Goal: Task Accomplishment & Management: Manage account settings

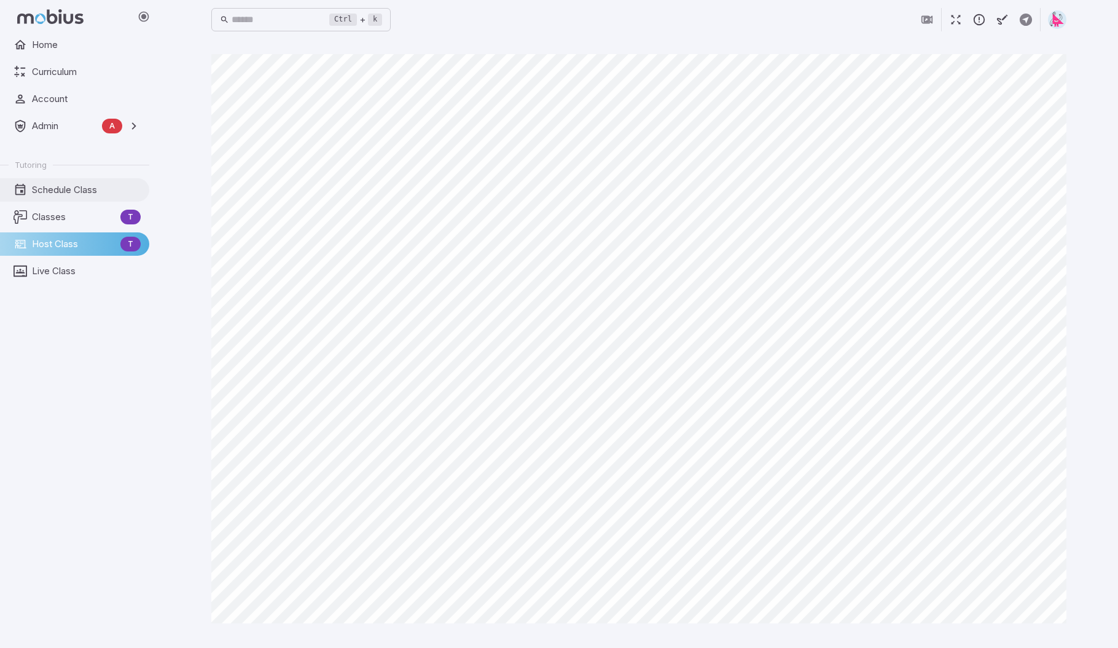
click at [65, 189] on span "Schedule Class" at bounding box center [86, 190] width 109 height 14
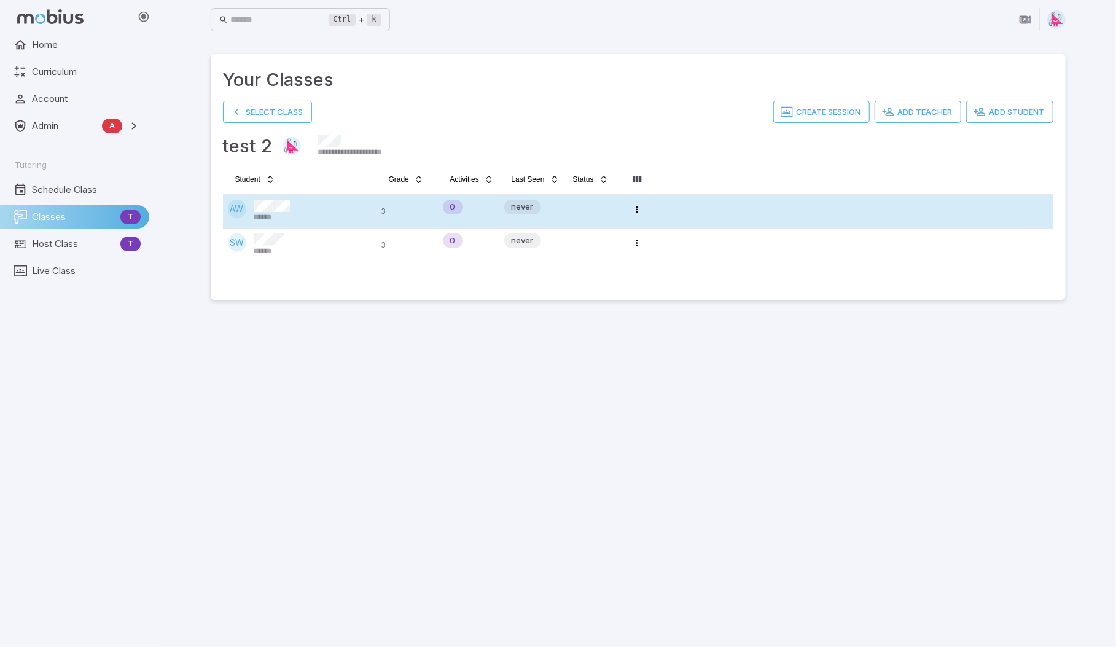
click at [298, 211] on div "AW ******" at bounding box center [300, 211] width 144 height 23
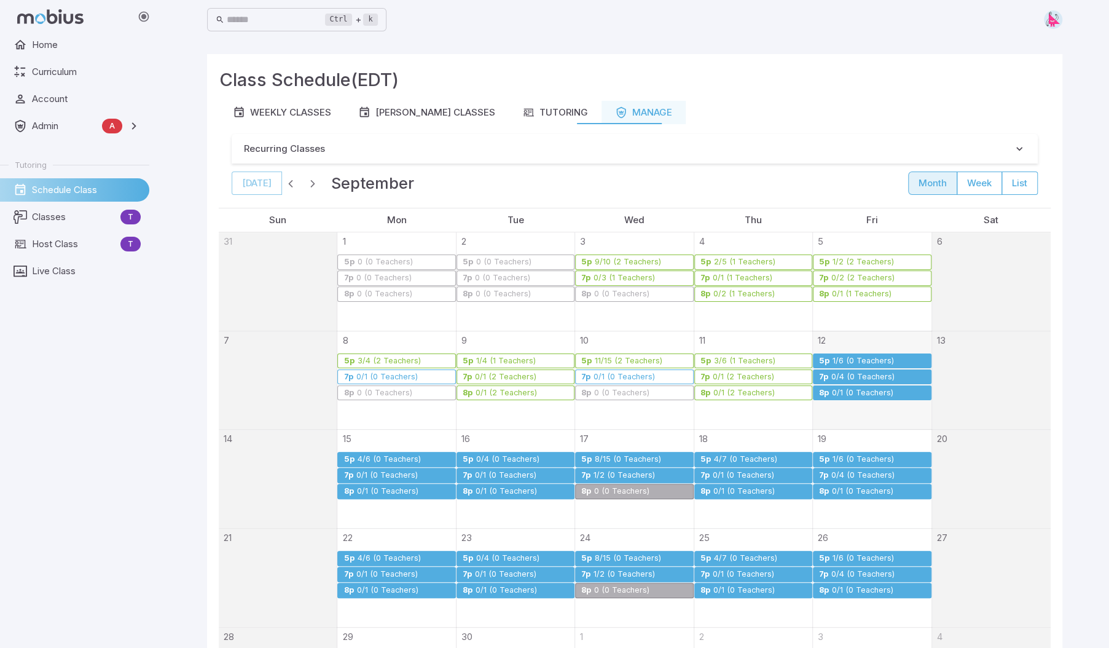
click at [867, 361] on div "1/6 (0 Teachers)" at bounding box center [863, 360] width 63 height 9
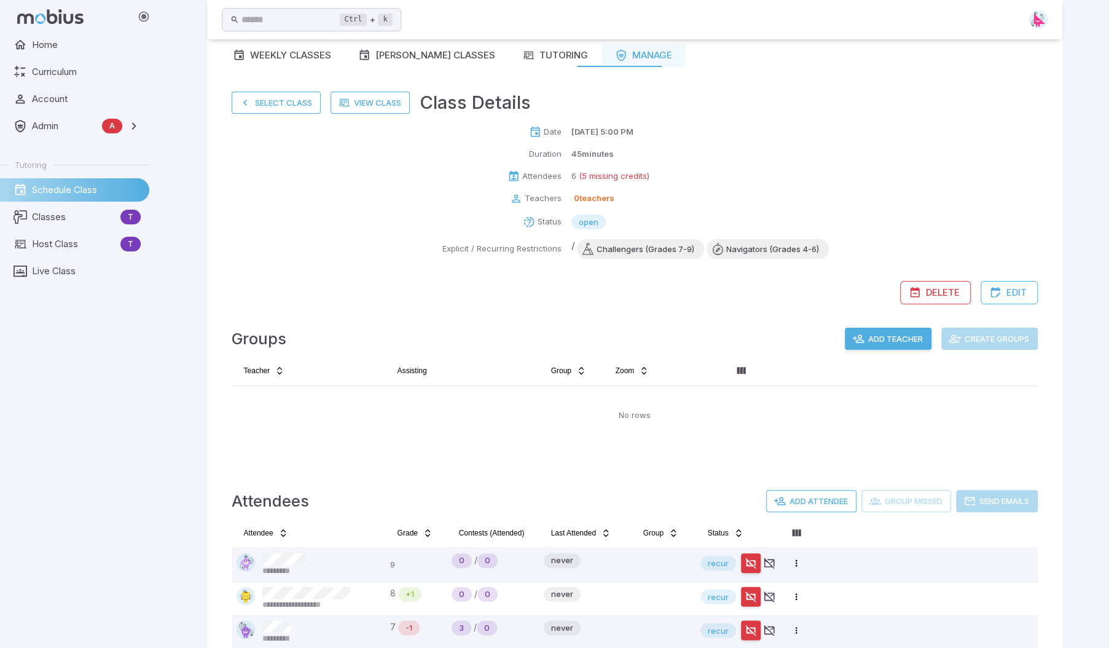
scroll to position [185, 0]
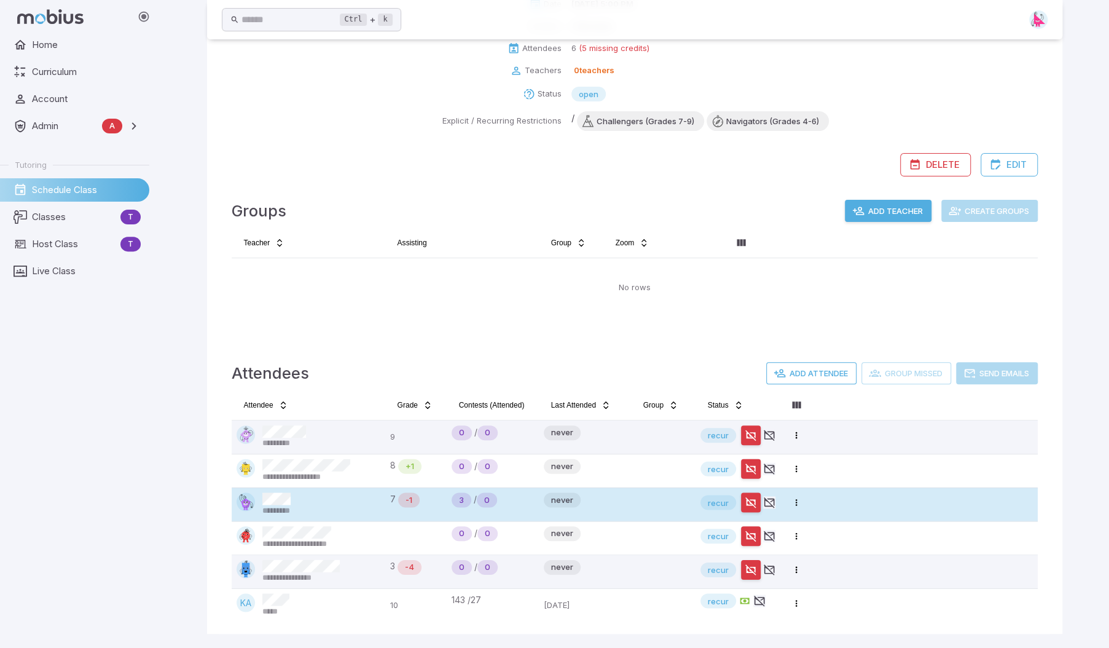
click at [321, 501] on div "*********" at bounding box center [309, 503] width 144 height 23
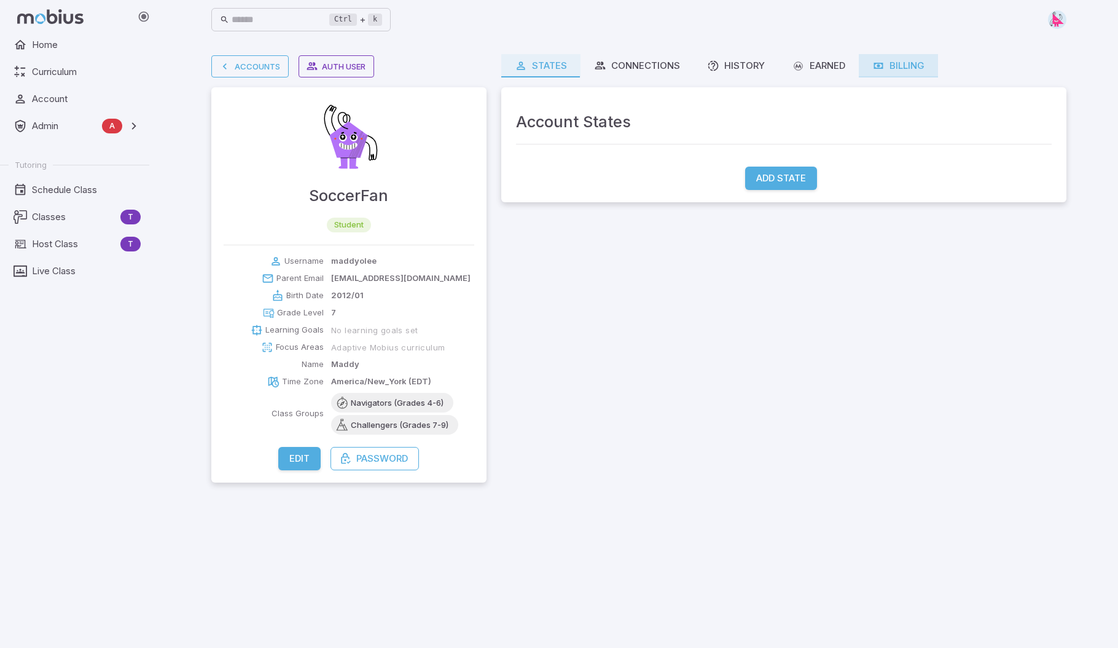
click at [902, 67] on div "Billing" at bounding box center [898, 66] width 52 height 14
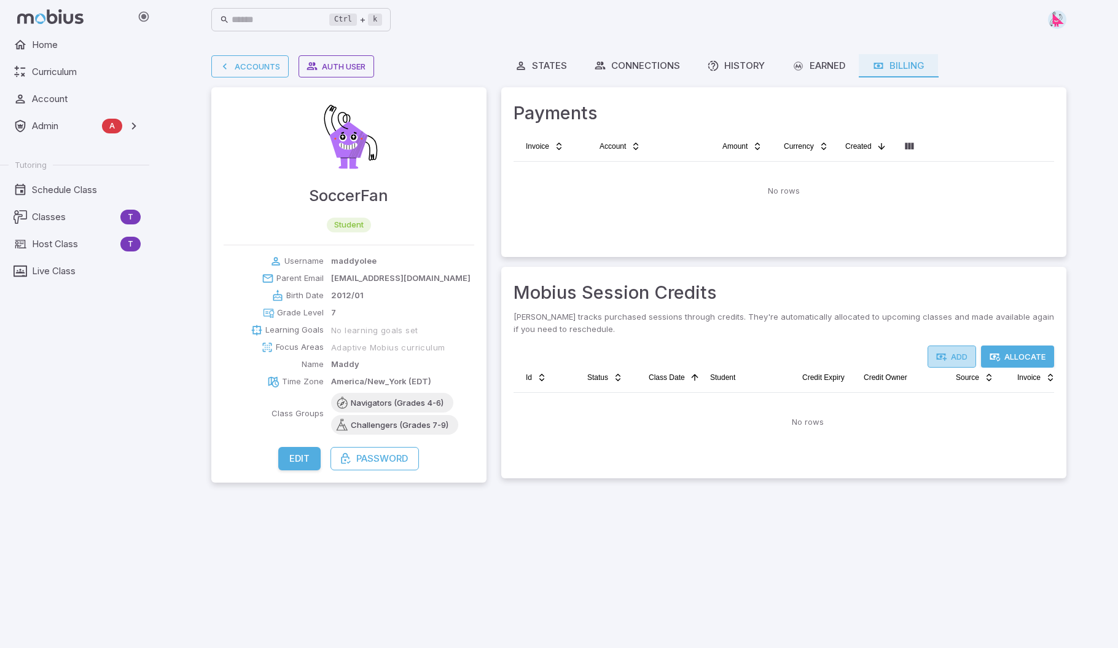
click at [959, 357] on button "Add" at bounding box center [952, 356] width 49 height 22
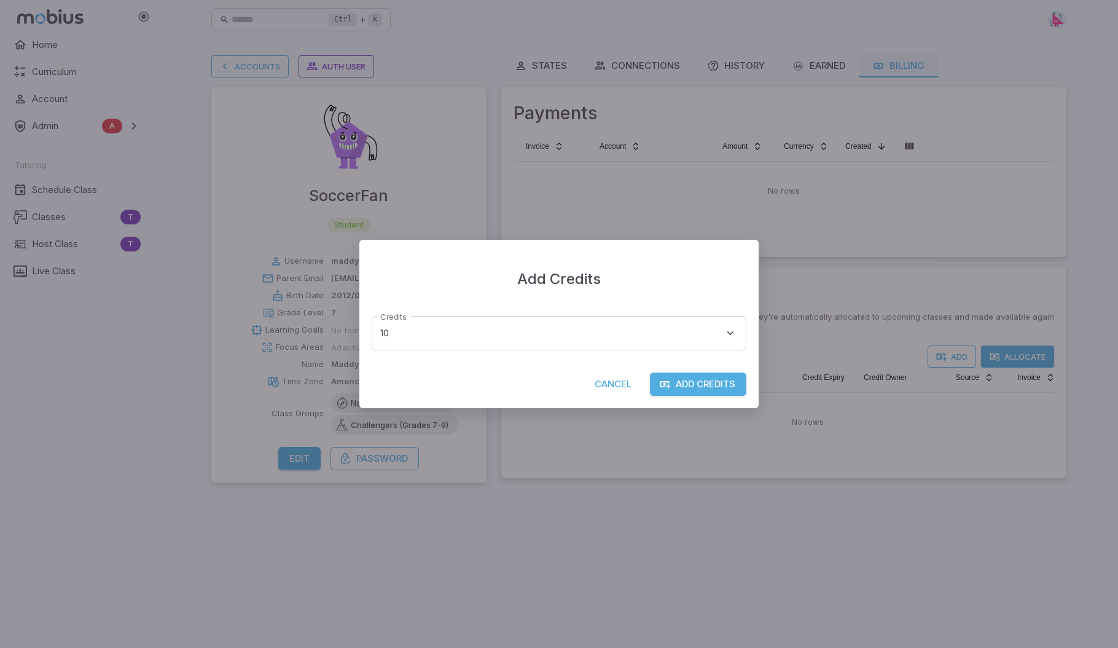
click at [748, 327] on div "Credits 10 ** Credits" at bounding box center [558, 336] width 399 height 71
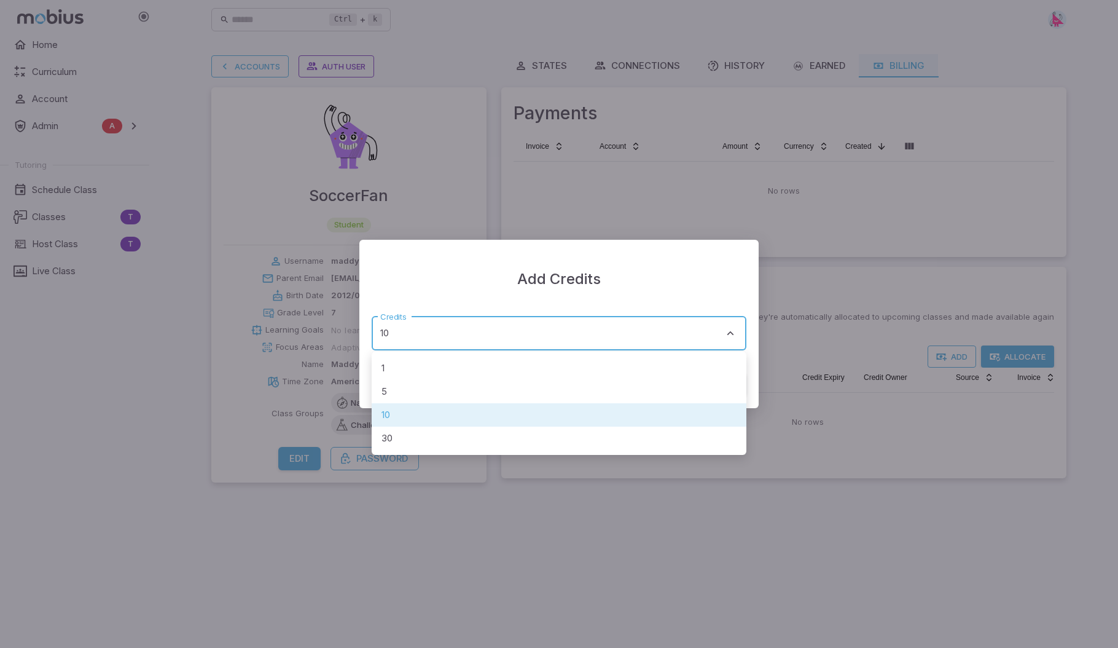
click at [737, 332] on body "Home Curriculum Account Admin A Accounts Finance Testing Tutoring Schedule Clas…" at bounding box center [559, 324] width 1118 height 648
click at [439, 371] on li "1" at bounding box center [559, 367] width 375 height 23
type input "*"
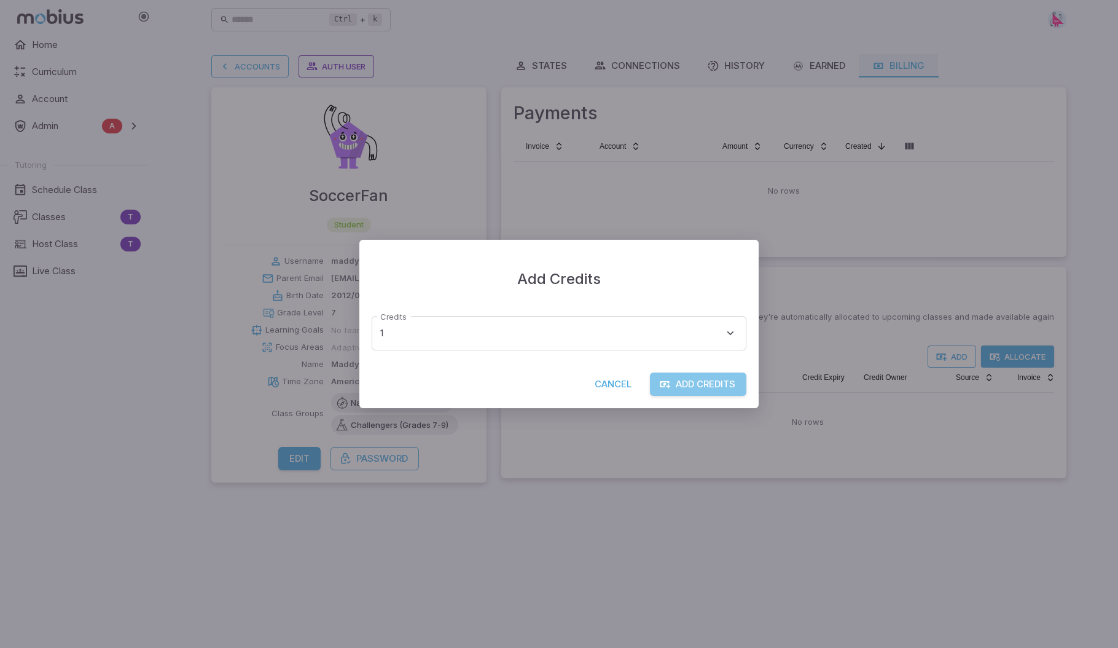
click at [702, 384] on button "Add Credits" at bounding box center [698, 383] width 96 height 23
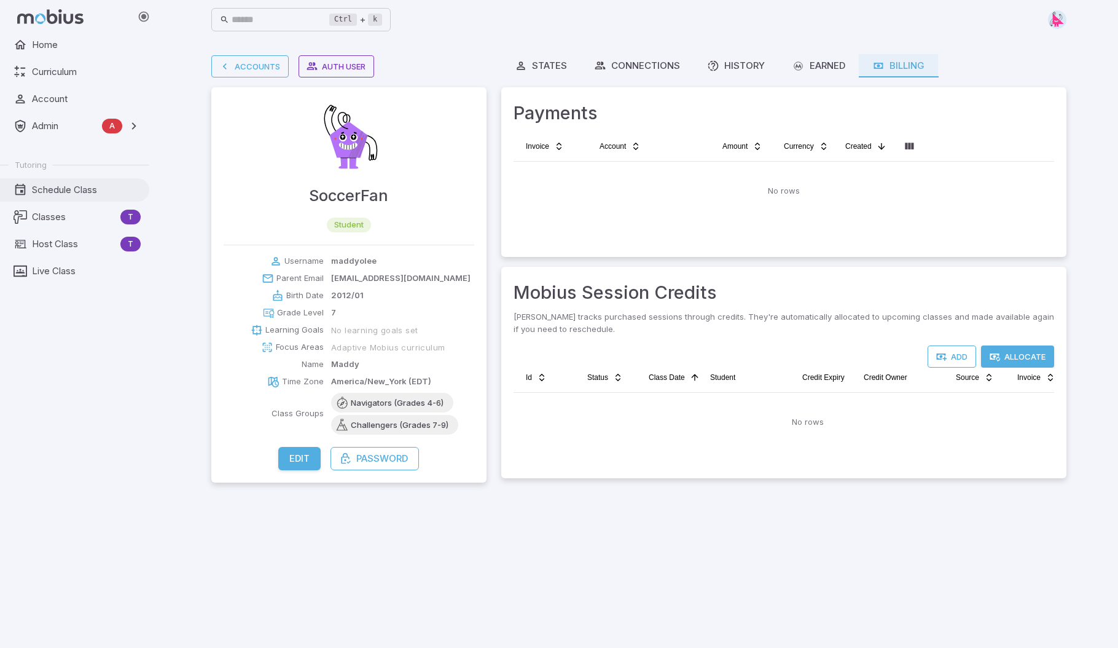
click at [68, 187] on span "Schedule Class" at bounding box center [86, 190] width 109 height 14
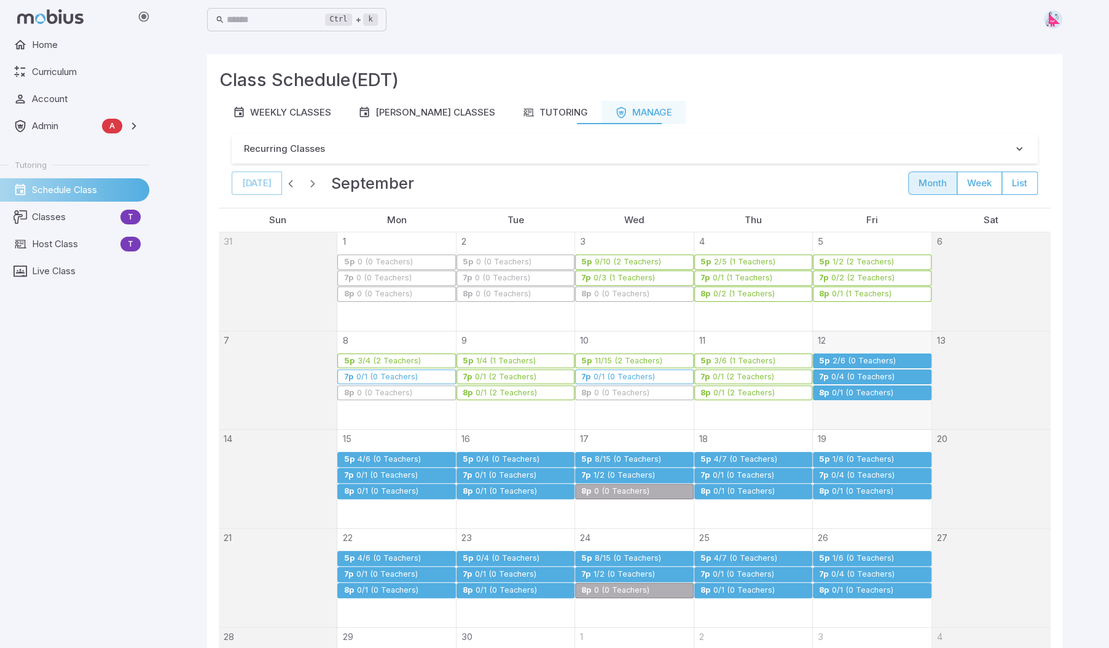
click at [853, 362] on div "2/6 (0 Teachers)" at bounding box center [864, 360] width 65 height 9
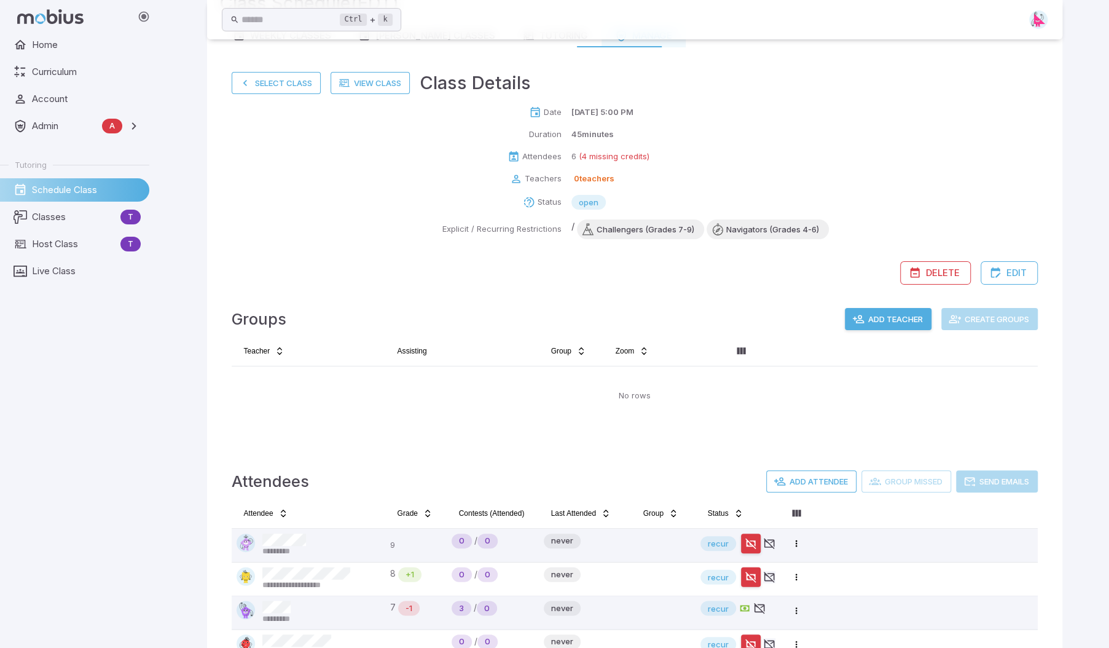
scroll to position [185, 0]
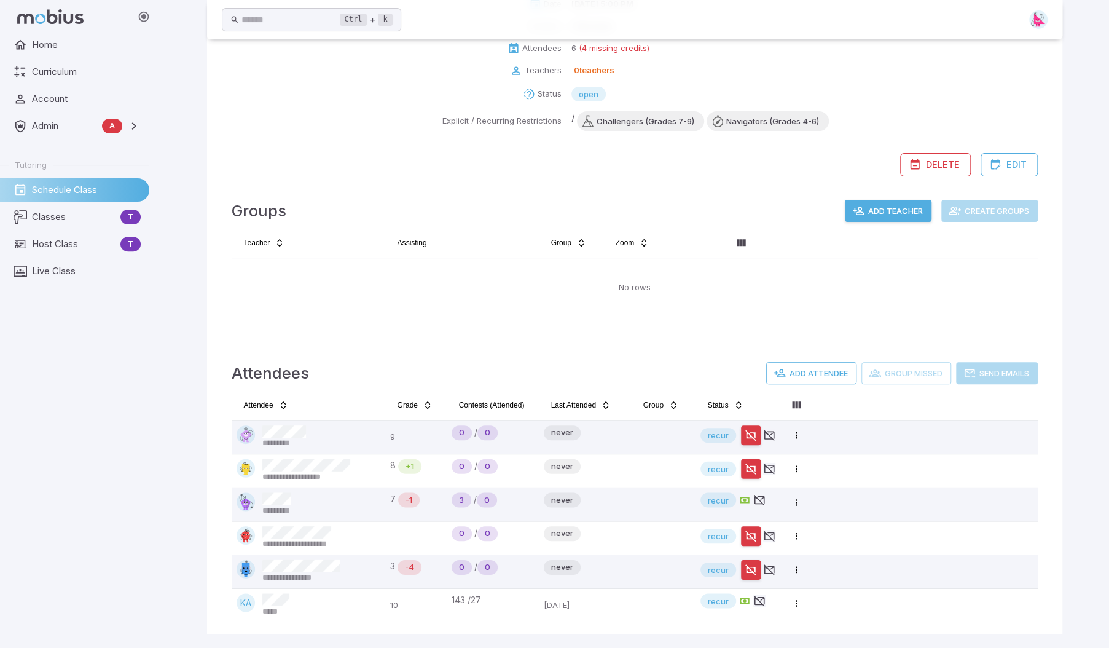
click at [903, 211] on button "Add Teacher" at bounding box center [888, 211] width 87 height 22
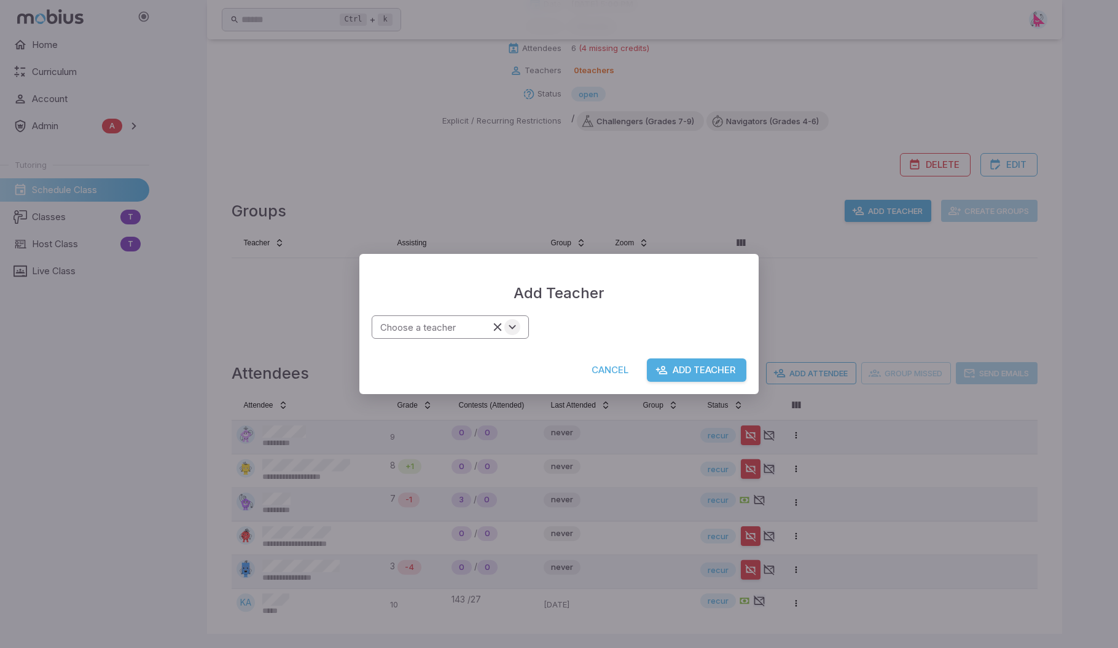
click at [511, 324] on icon "Open" at bounding box center [513, 327] width 14 height 14
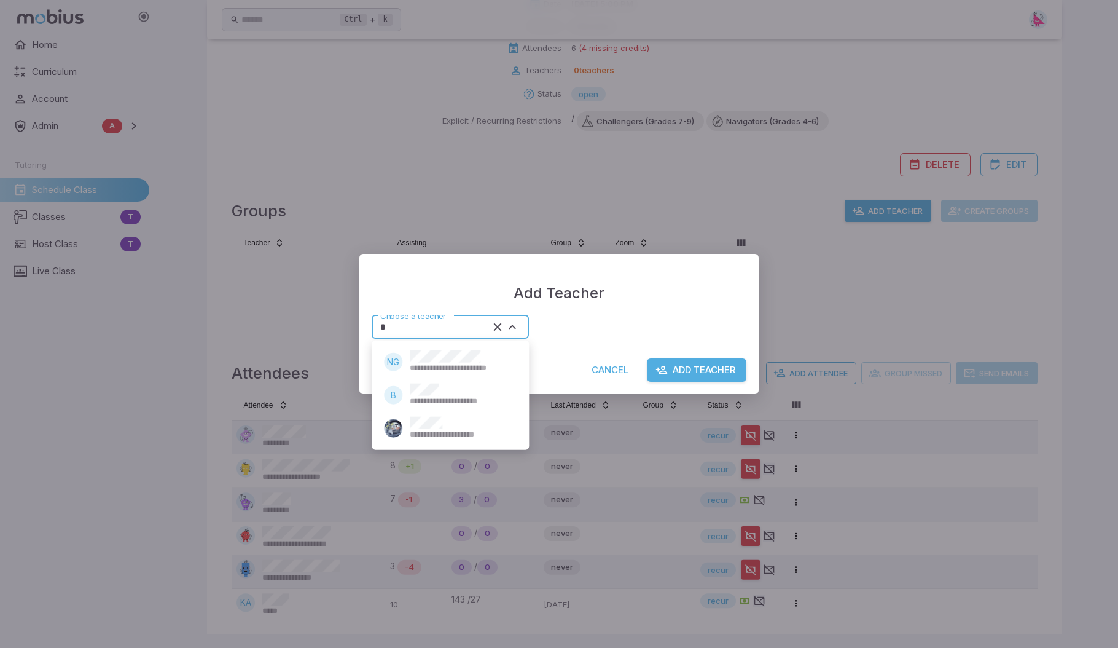
click at [439, 400] on span "**********" at bounding box center [460, 401] width 100 height 11
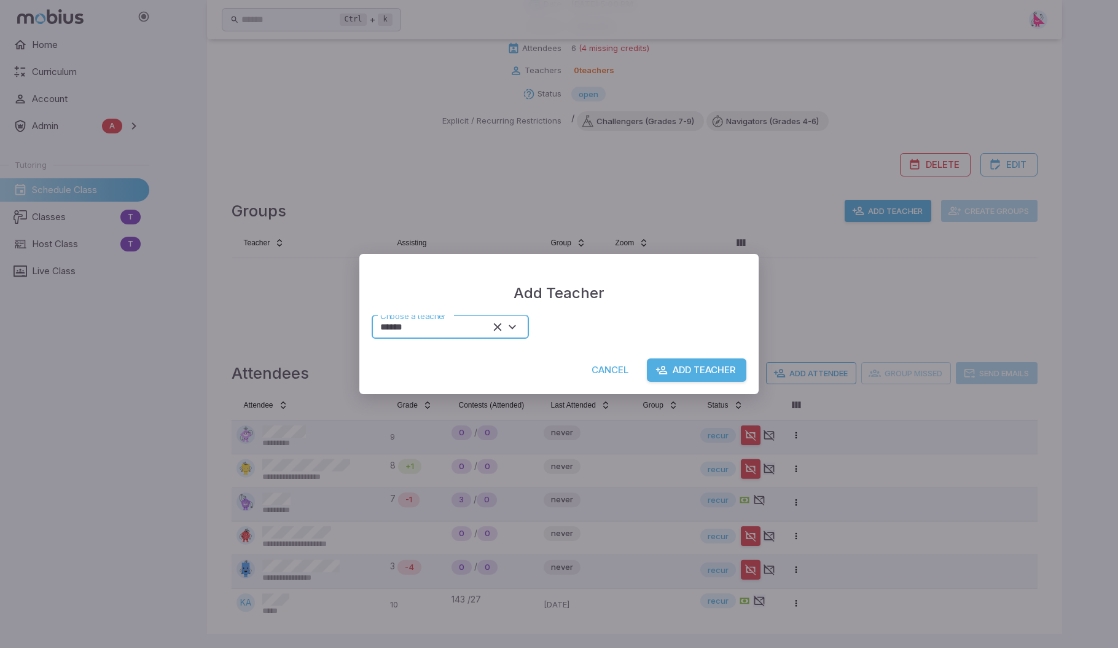
type input "******"
click at [697, 363] on button "Add Teacher" at bounding box center [697, 369] width 100 height 23
click at [514, 323] on icon "Open" at bounding box center [513, 327] width 14 height 14
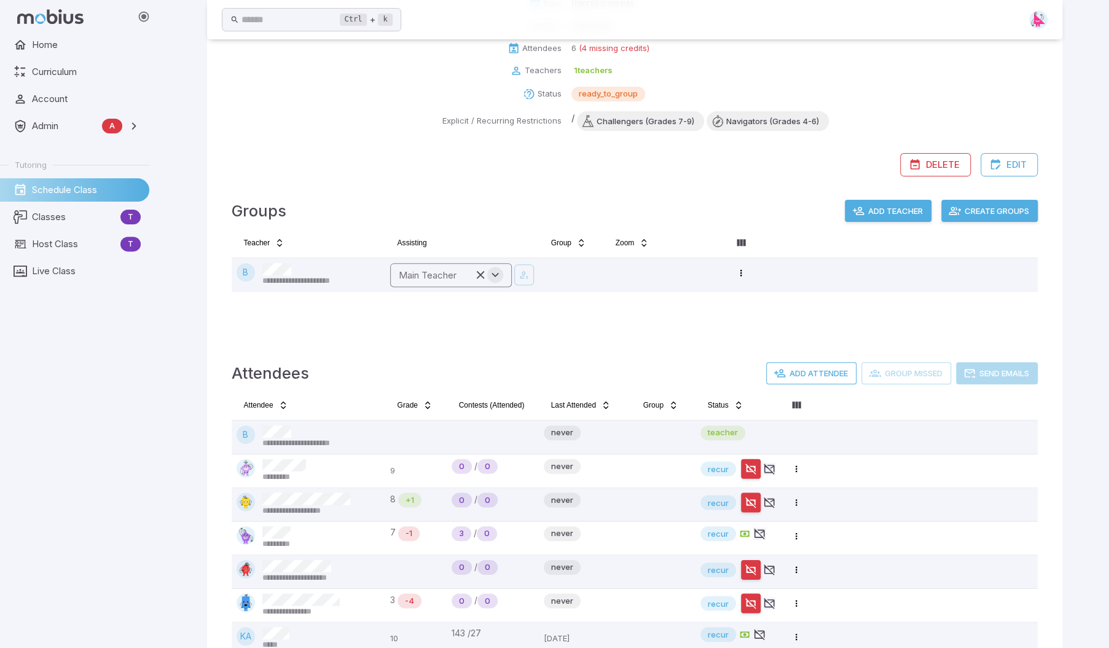
click at [496, 275] on icon "Open" at bounding box center [495, 275] width 14 height 14
click at [497, 275] on icon "Close" at bounding box center [495, 275] width 14 height 14
click at [498, 275] on icon "Open" at bounding box center [495, 275] width 14 height 14
click at [489, 219] on div "Groups Add Teacher Create Groups" at bounding box center [635, 213] width 806 height 39
click at [498, 275] on icon "Open" at bounding box center [495, 275] width 14 height 14
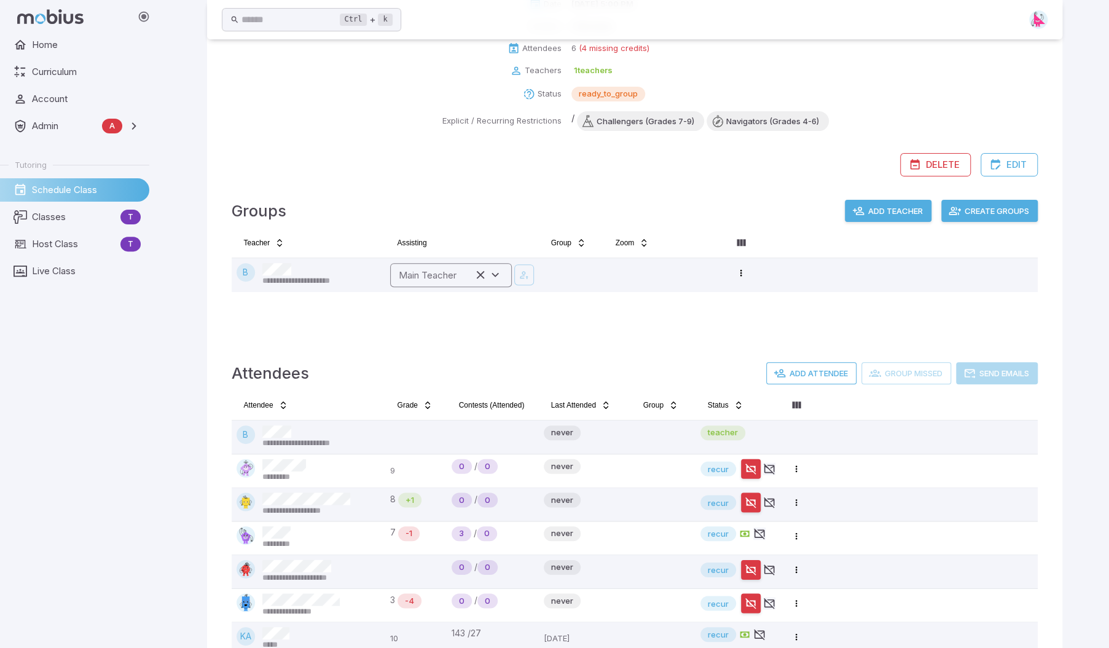
click at [434, 281] on input "Main Teacher" at bounding box center [433, 275] width 78 height 17
type input "**"
click at [463, 236] on div "Assisting" at bounding box center [462, 243] width 144 height 20
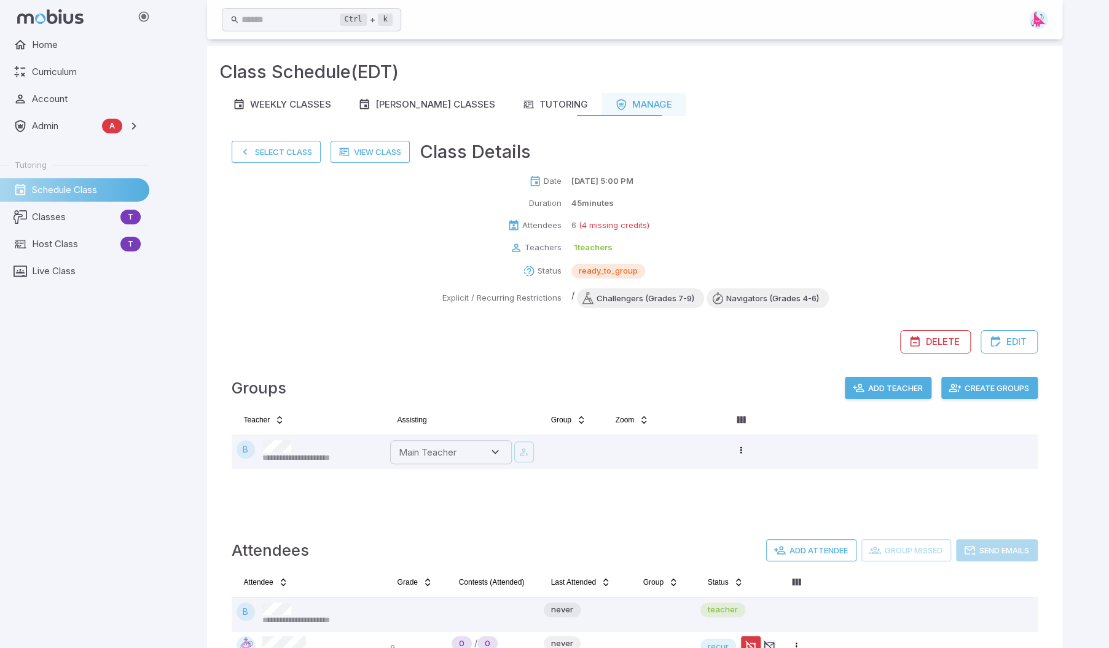
scroll to position [0, 0]
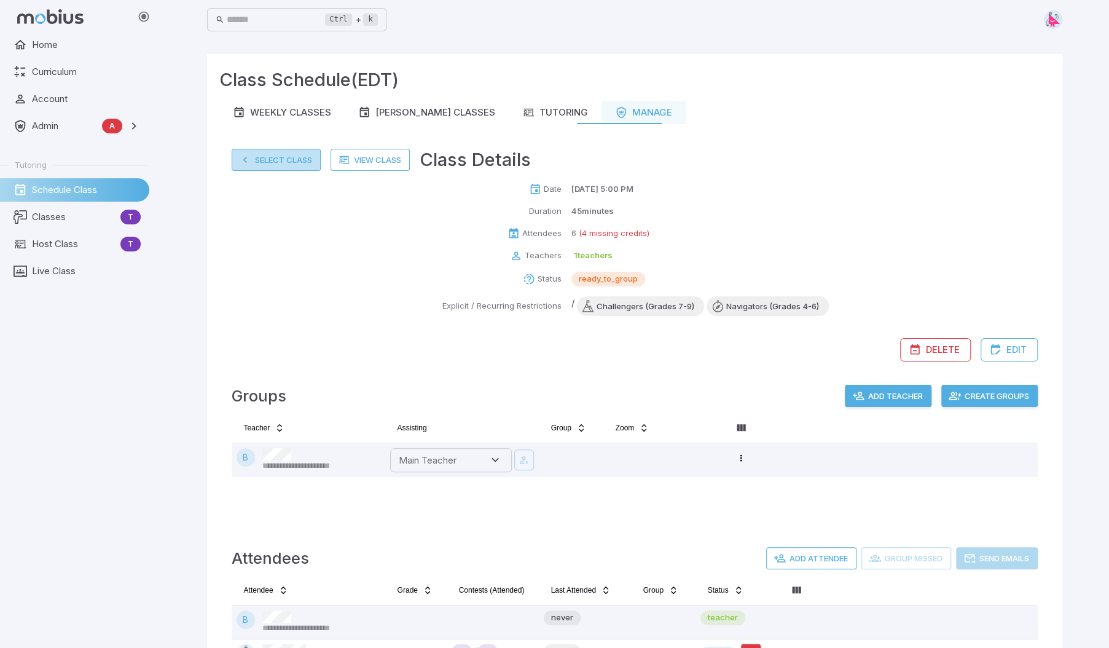
click at [269, 160] on button "Select Class" at bounding box center [276, 160] width 89 height 22
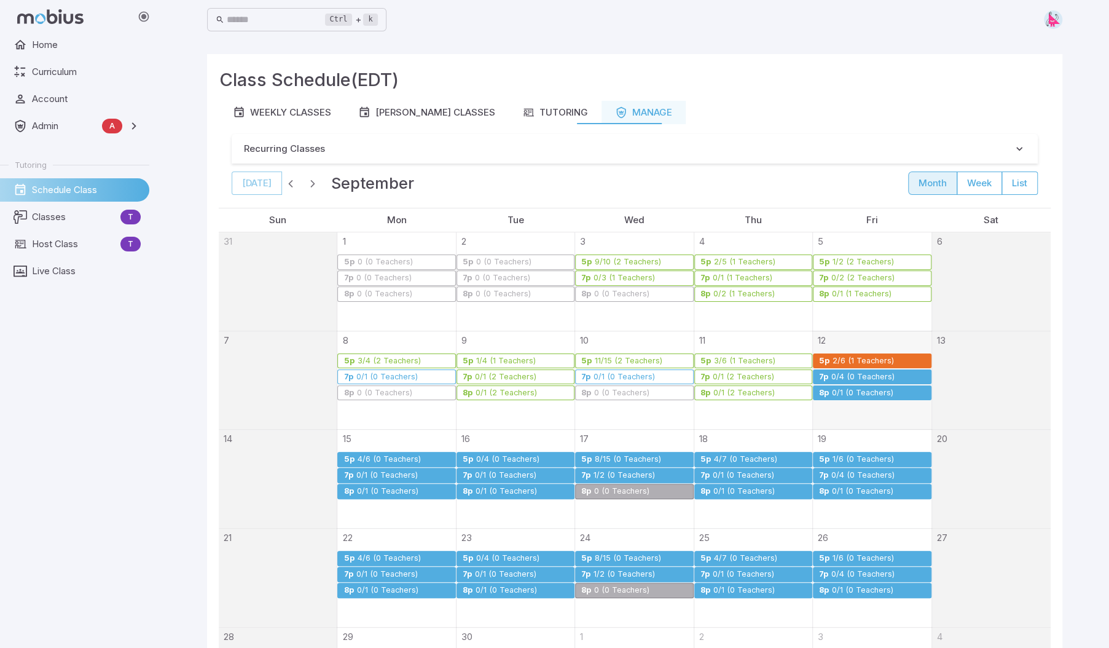
click at [871, 359] on div "2/6 (1 Teachers)" at bounding box center [863, 360] width 63 height 9
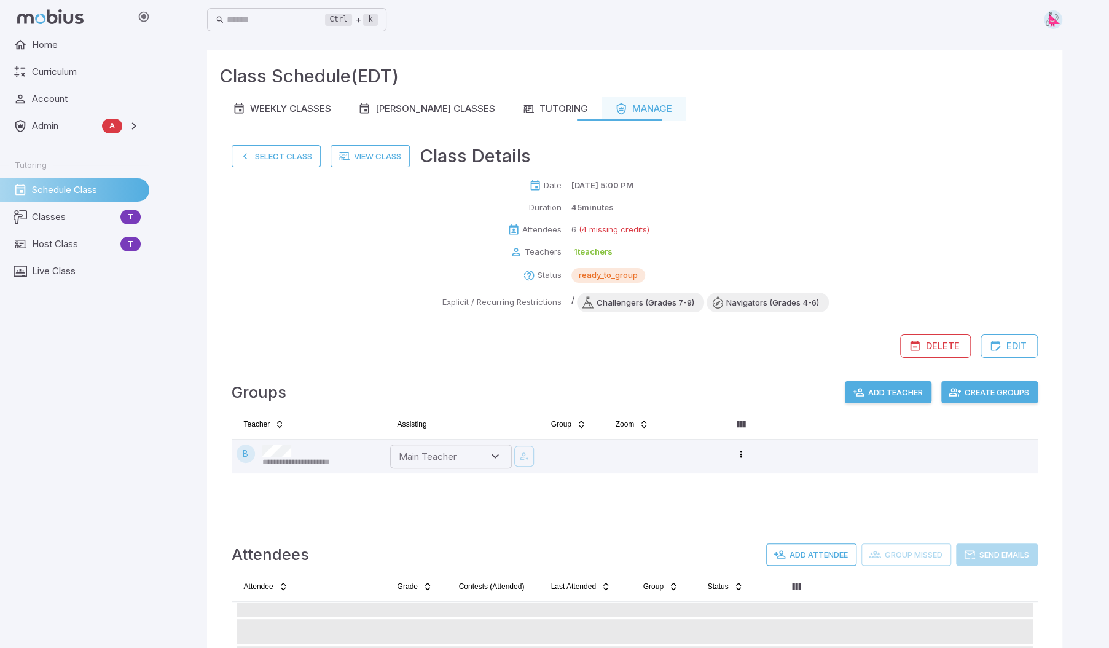
scroll to position [219, 0]
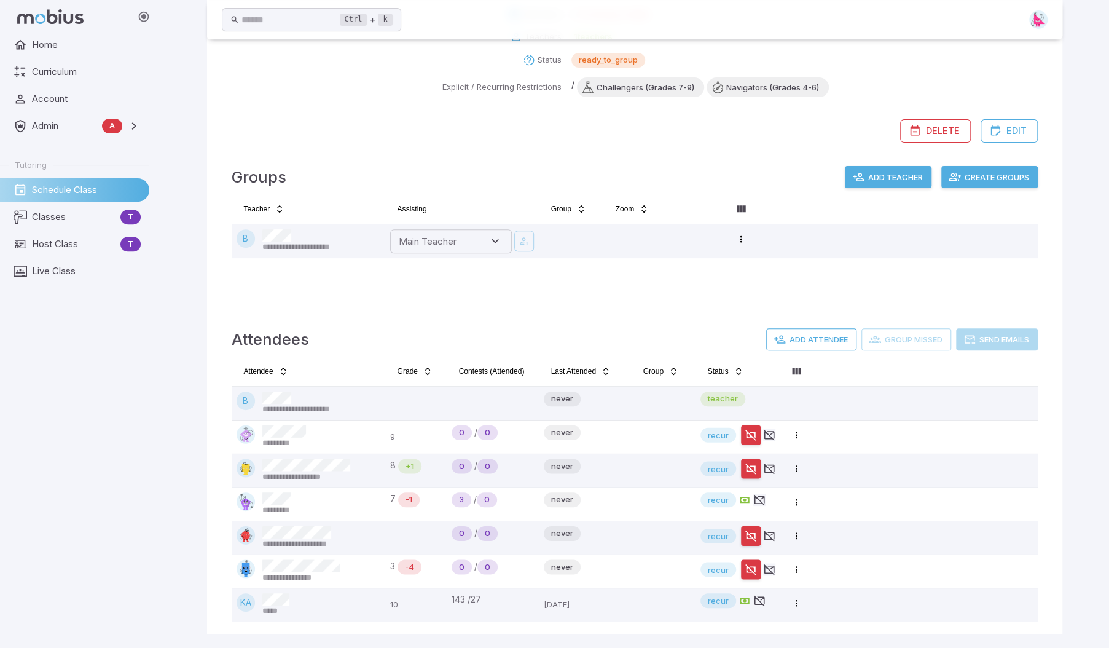
click at [888, 179] on button "Add Teacher" at bounding box center [888, 177] width 87 height 22
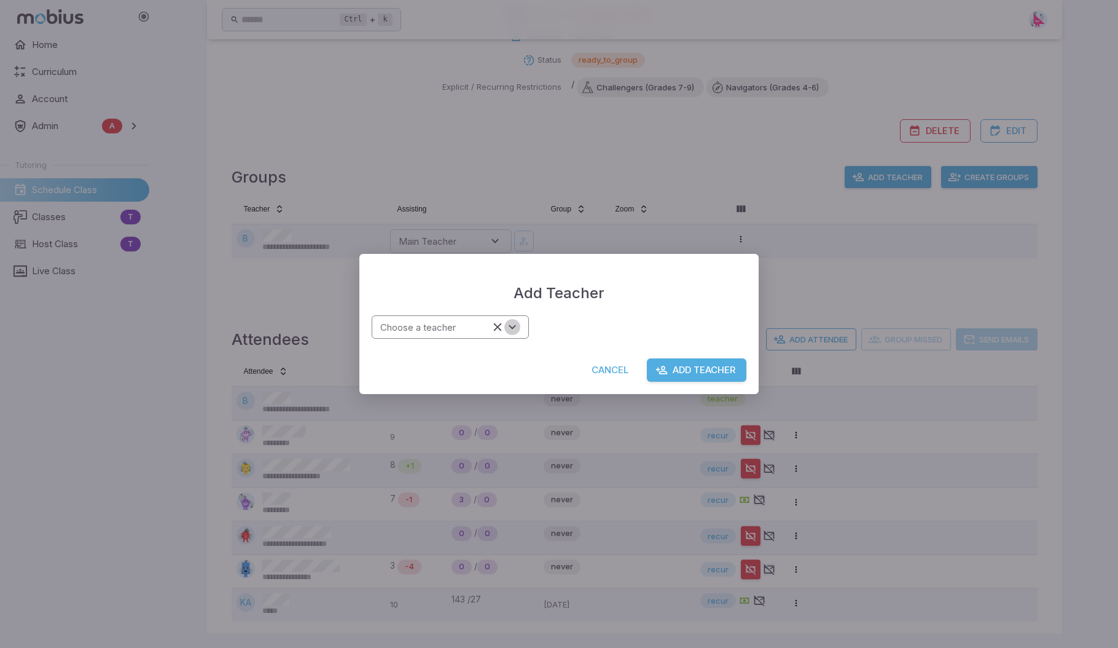
click at [516, 331] on icon "Open" at bounding box center [513, 327] width 14 height 14
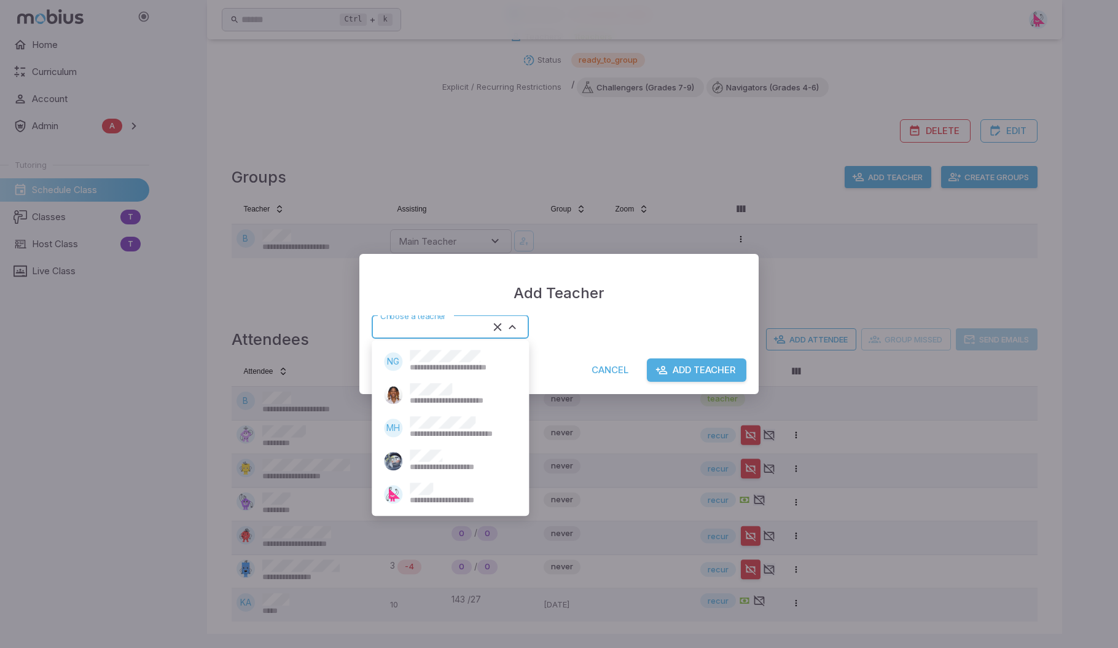
click at [429, 498] on span "**********" at bounding box center [460, 500] width 101 height 11
type input "*****"
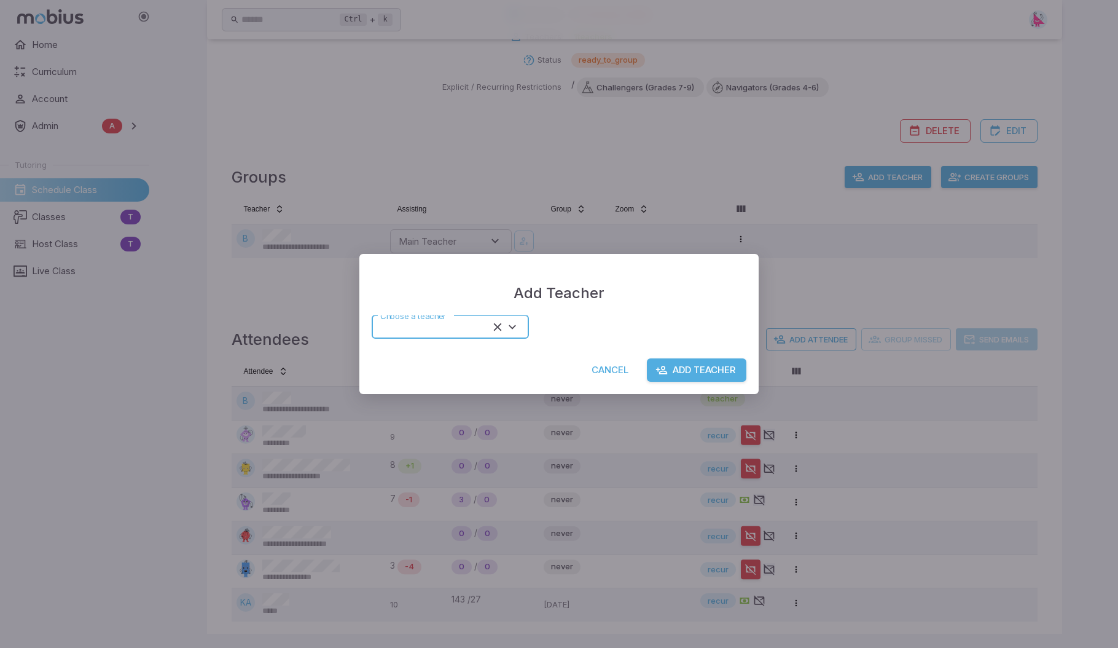
click at [702, 371] on button "Add Teacher" at bounding box center [697, 369] width 100 height 23
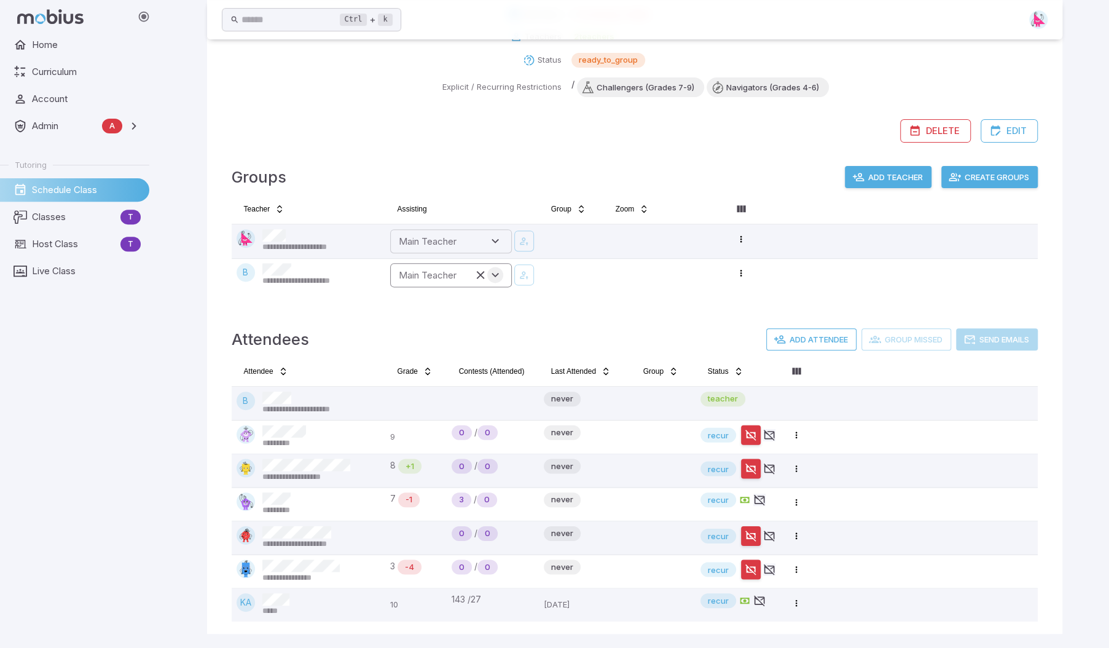
click at [495, 275] on icon "Open" at bounding box center [495, 275] width 14 height 14
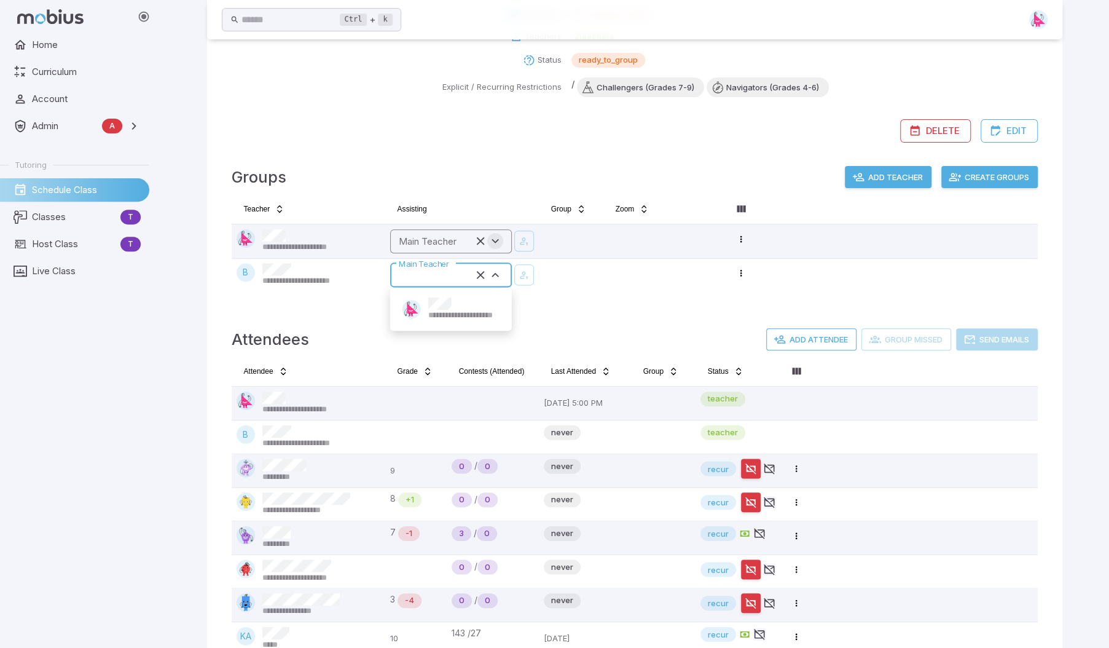
click at [500, 245] on icon "Open" at bounding box center [495, 241] width 14 height 14
click at [466, 282] on span "**********" at bounding box center [478, 281] width 100 height 11
type input "******"
click at [524, 244] on icon "button" at bounding box center [524, 241] width 11 height 12
click at [984, 181] on button "Create Groups" at bounding box center [989, 177] width 96 height 22
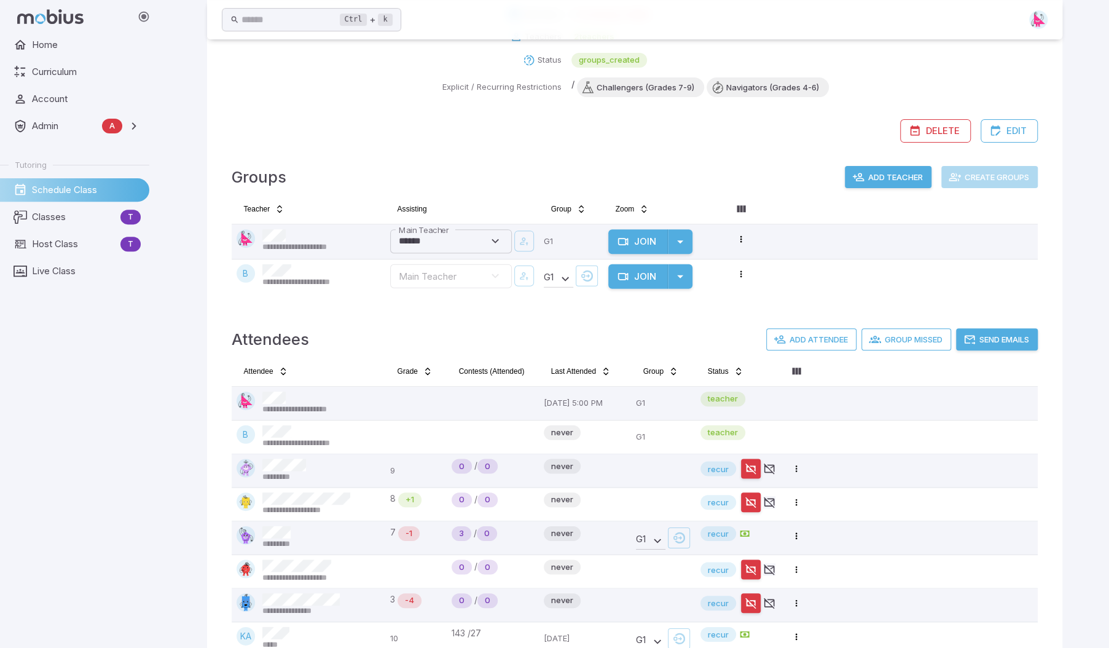
click at [994, 340] on button "Send Emails" at bounding box center [997, 339] width 82 height 22
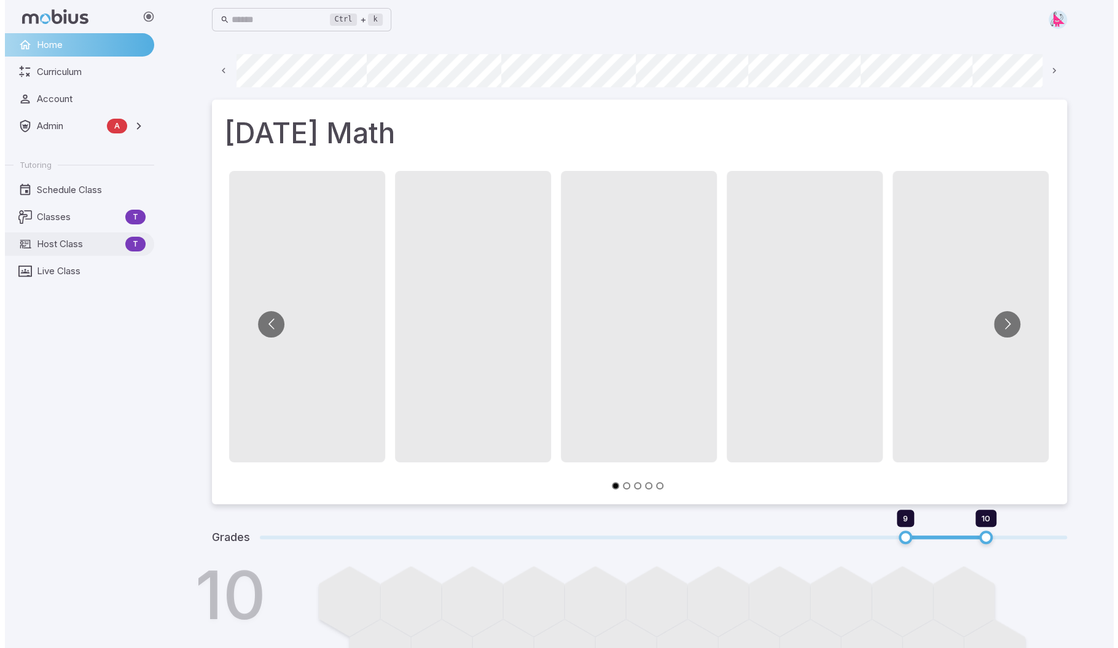
scroll to position [0, 661]
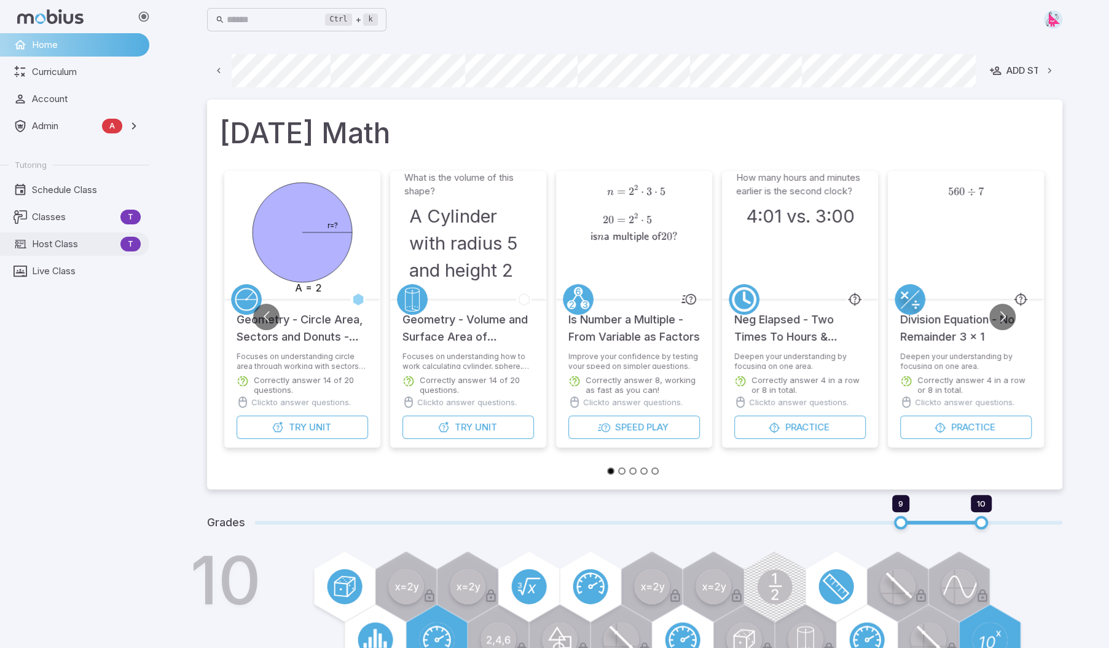
click at [64, 241] on span "Host Class" at bounding box center [74, 244] width 84 height 14
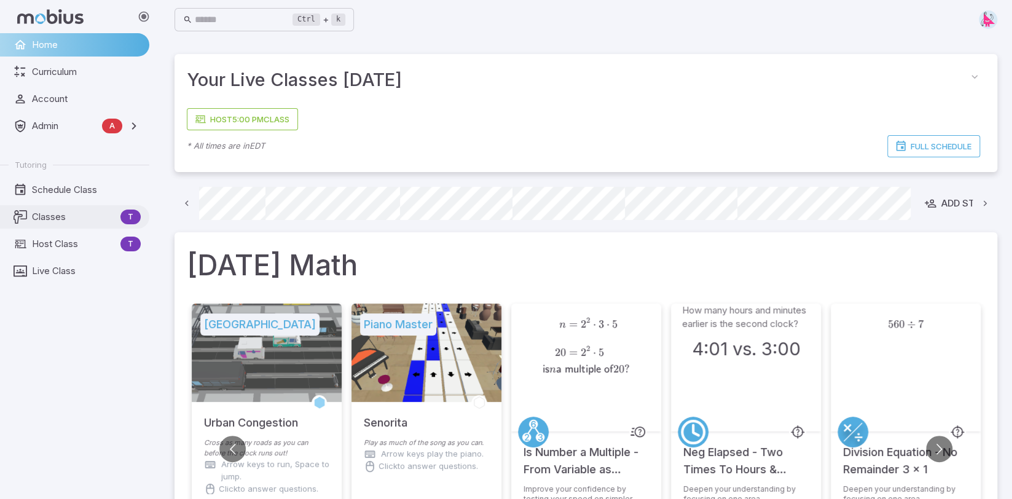
click at [52, 219] on span "Classes" at bounding box center [74, 217] width 84 height 14
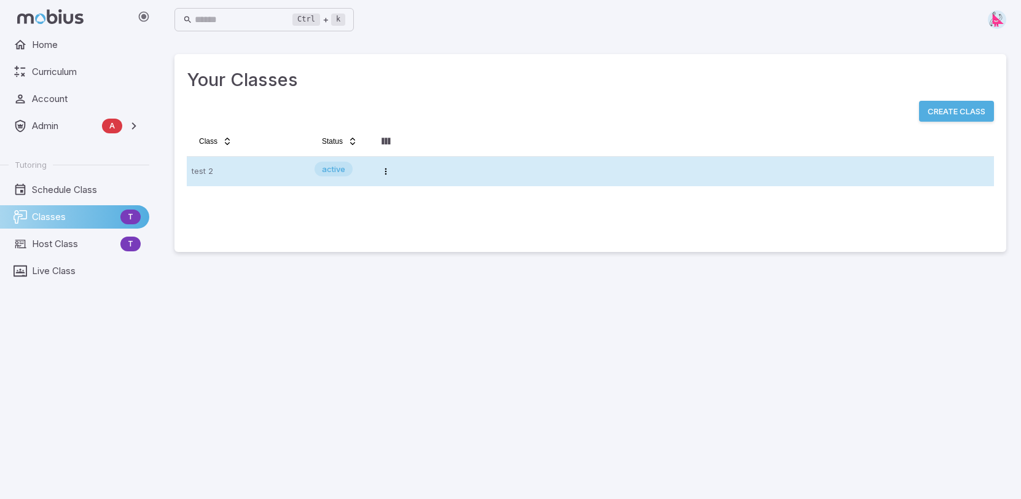
click at [444, 167] on tr "test 2 active Open menu" at bounding box center [590, 171] width 807 height 29
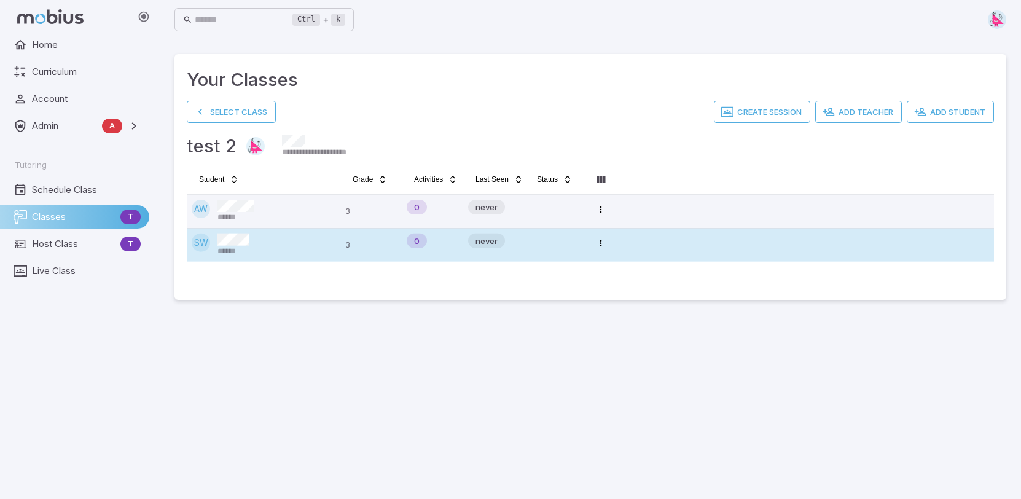
click at [695, 244] on tr "SW ****** 3 0 never Open menu" at bounding box center [590, 245] width 807 height 33
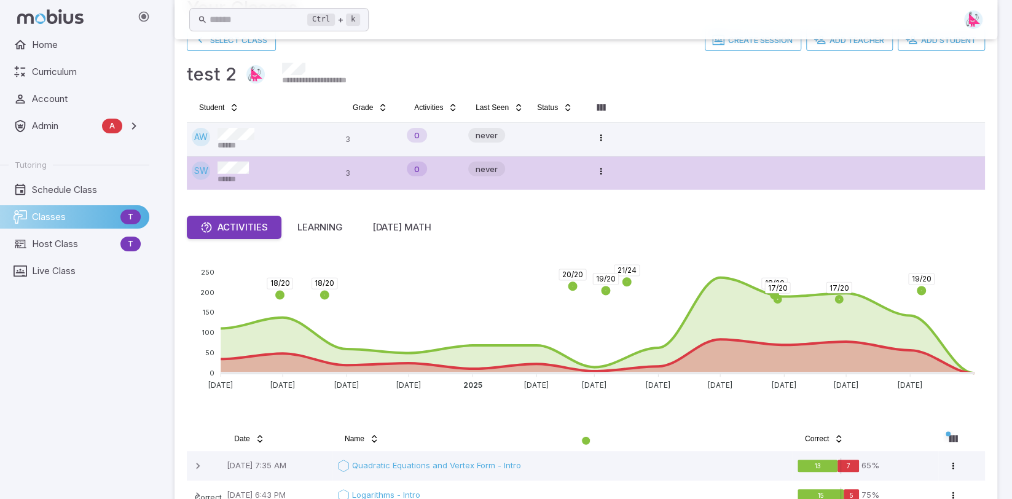
scroll to position [246, 0]
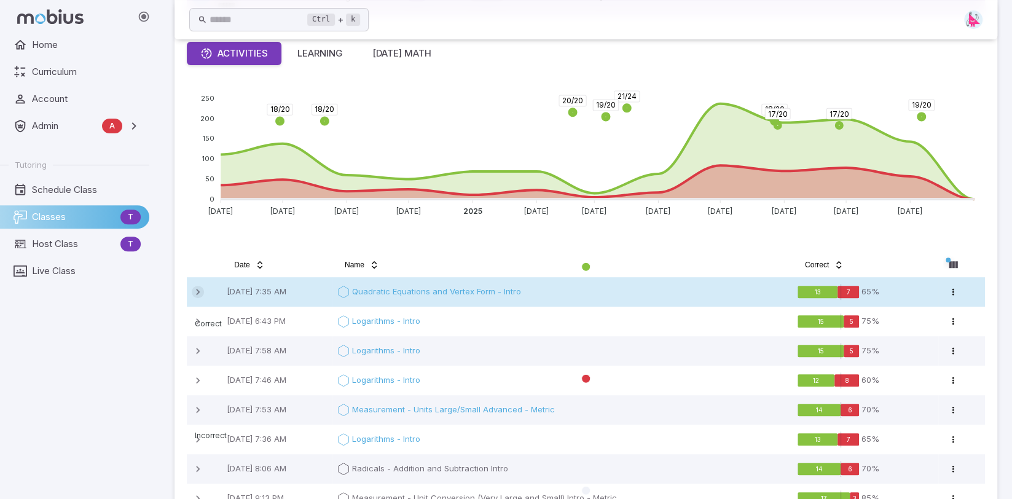
click at [198, 290] on icon at bounding box center [198, 292] width 12 height 12
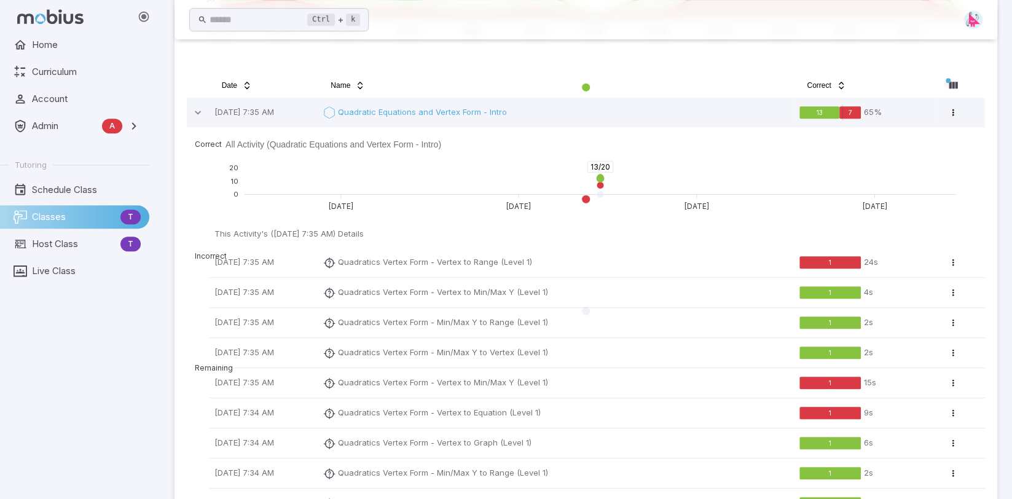
scroll to position [430, 0]
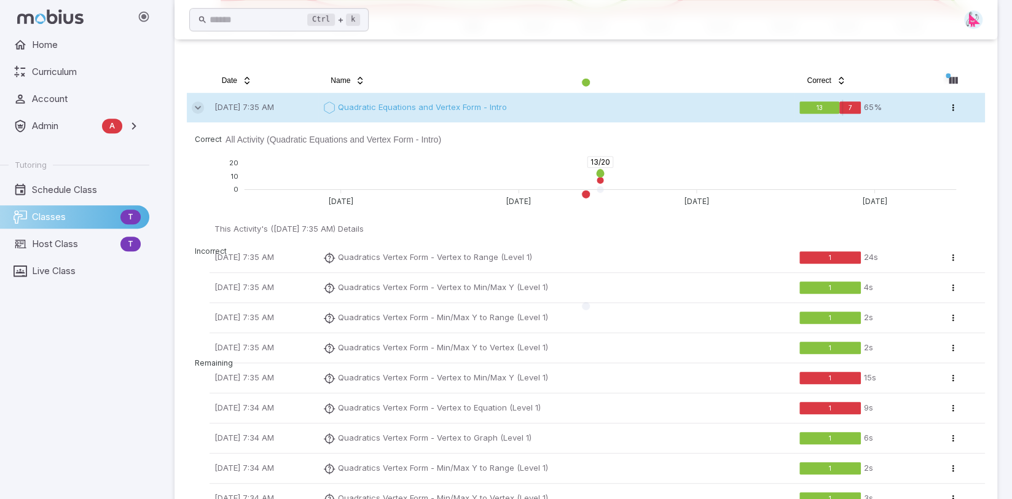
click at [203, 104] on icon at bounding box center [198, 107] width 12 height 12
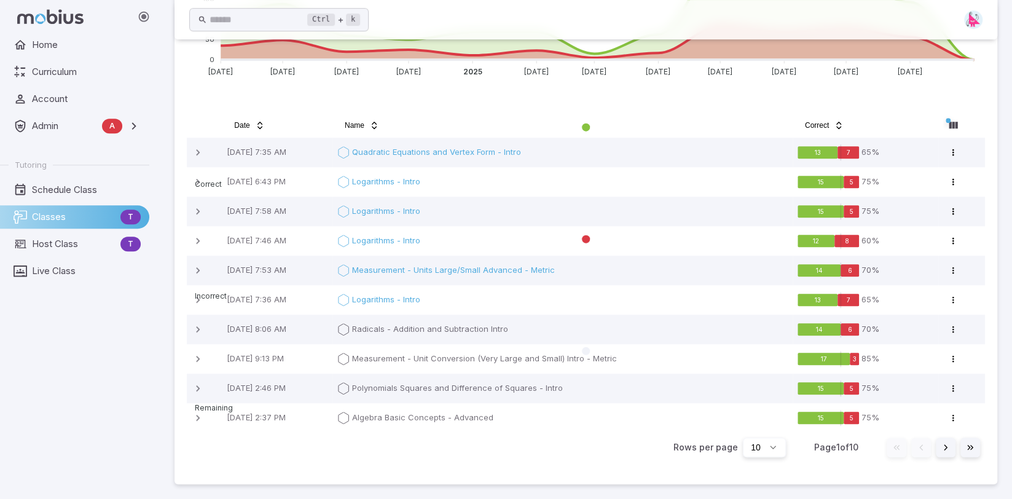
scroll to position [385, 0]
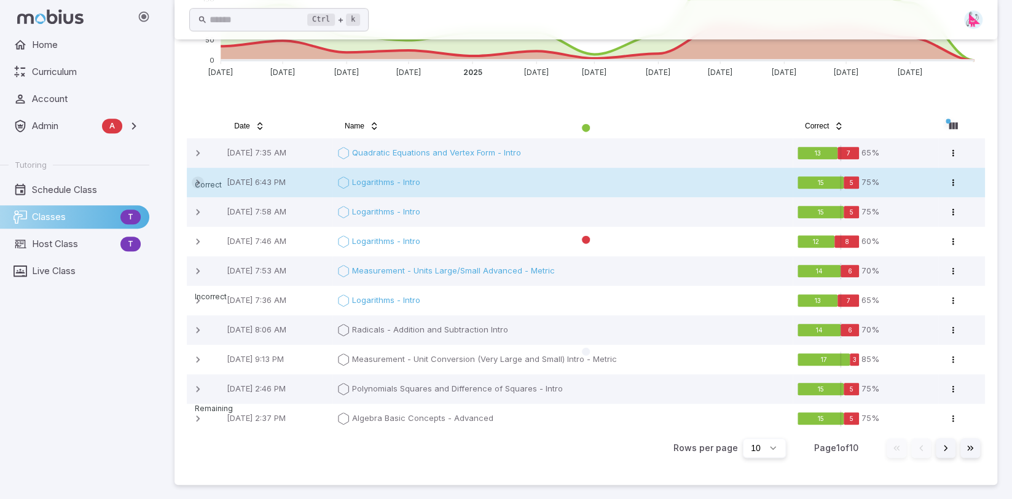
click at [197, 182] on icon at bounding box center [198, 182] width 12 height 12
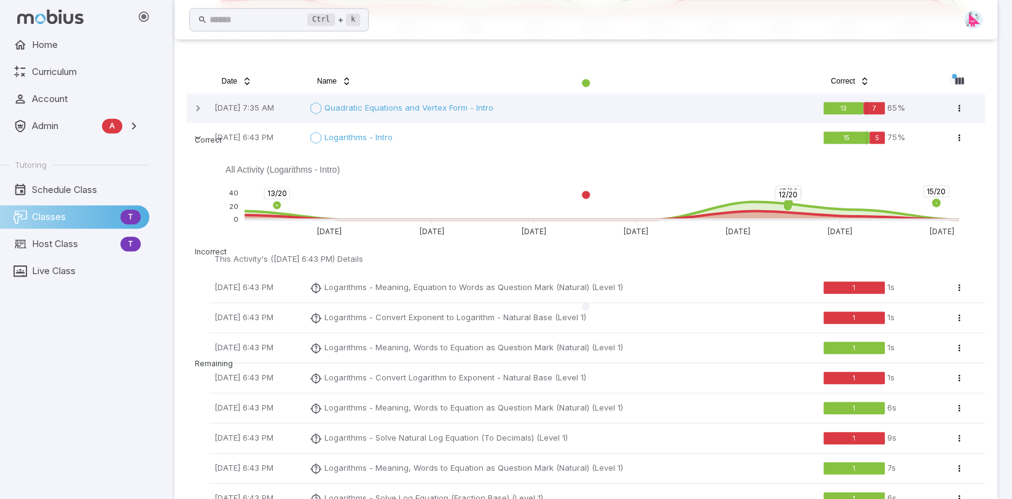
scroll to position [430, 0]
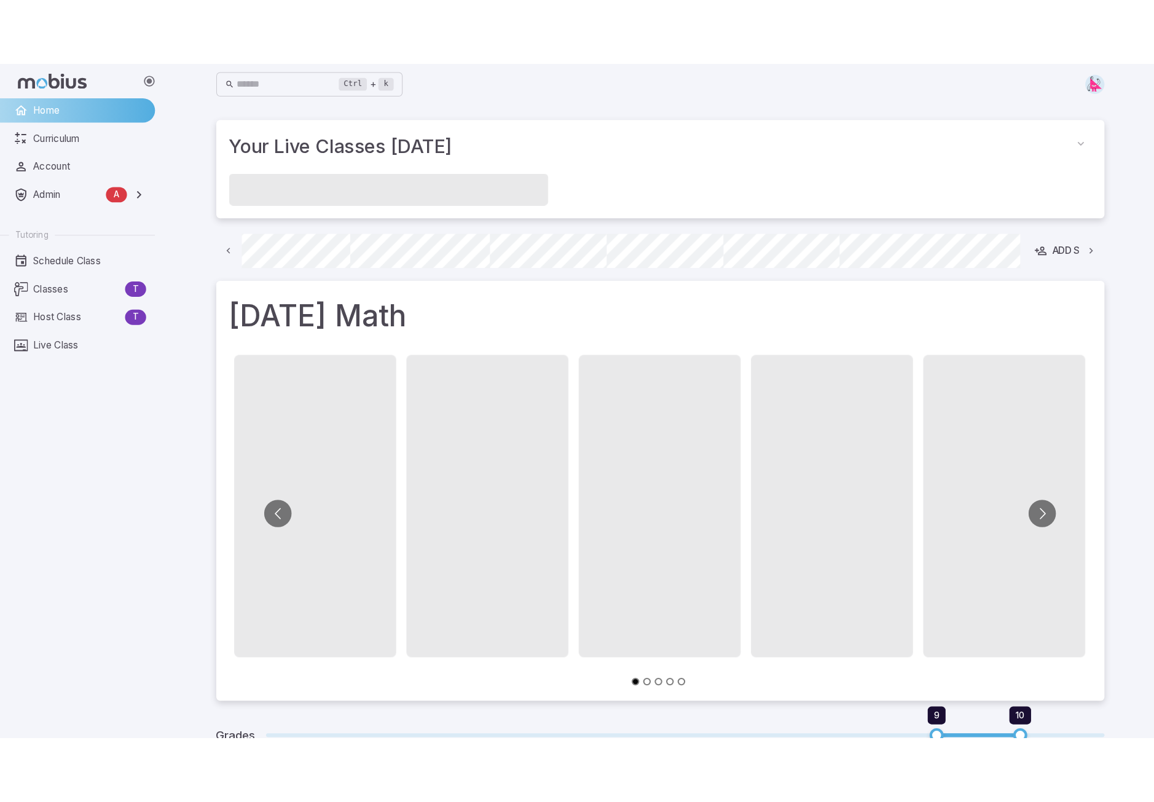
scroll to position [0, 661]
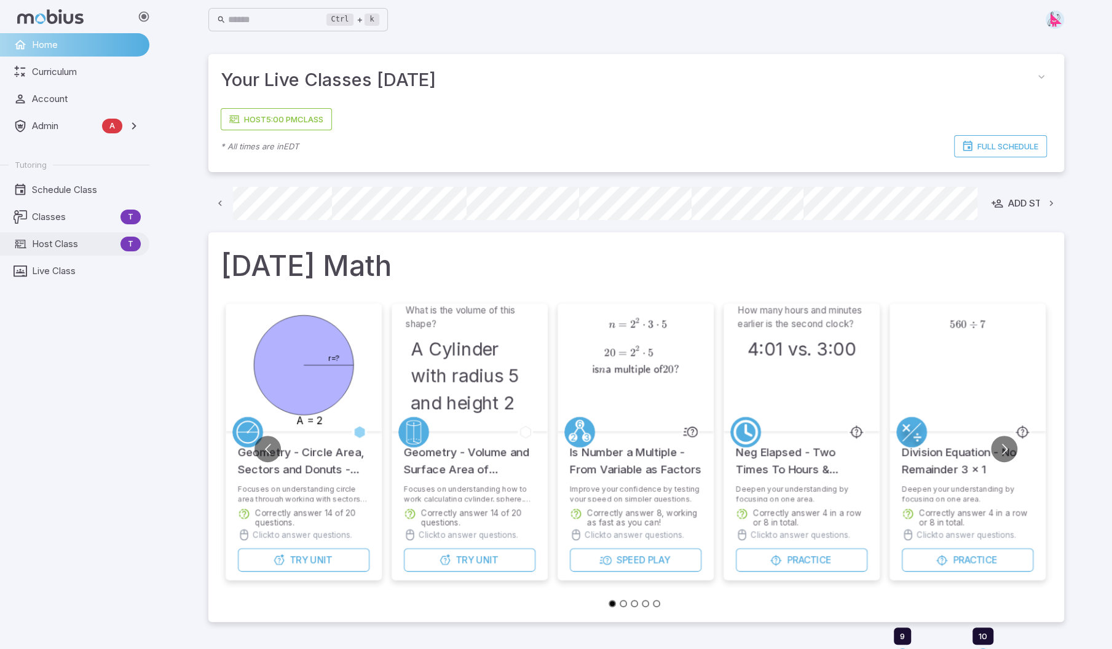
click at [59, 246] on span "Host Class" at bounding box center [74, 244] width 84 height 14
